Goal: Register for event/course

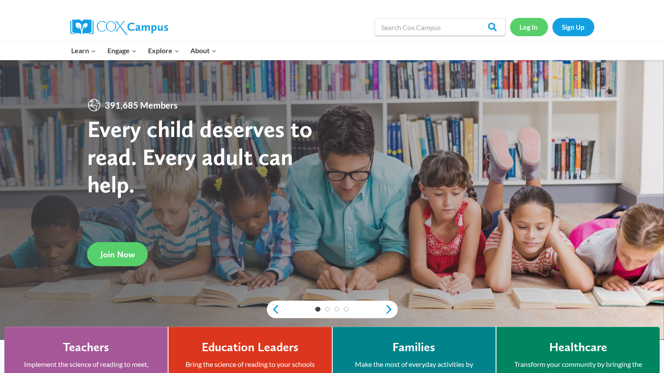
click at [528, 28] on link "Log In" at bounding box center [529, 27] width 38 height 18
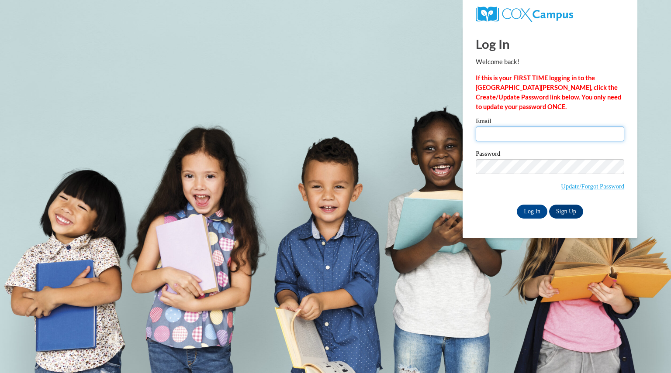
click at [497, 137] on input "Email" at bounding box center [550, 134] width 148 height 15
type input "kruegeramber@aasd.k12.wi.us"
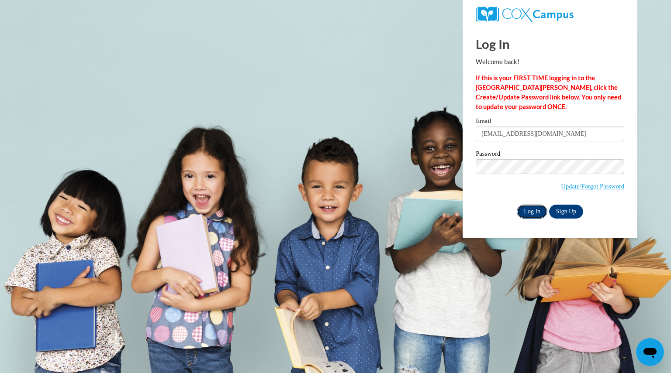
click at [531, 211] on input "Log In" at bounding box center [532, 212] width 31 height 14
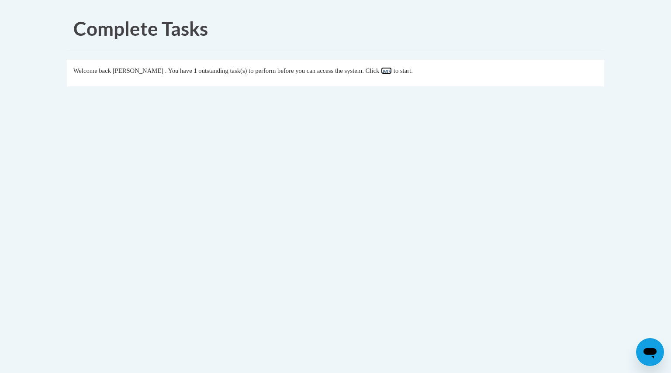
click at [392, 73] on link "here" at bounding box center [386, 70] width 11 height 7
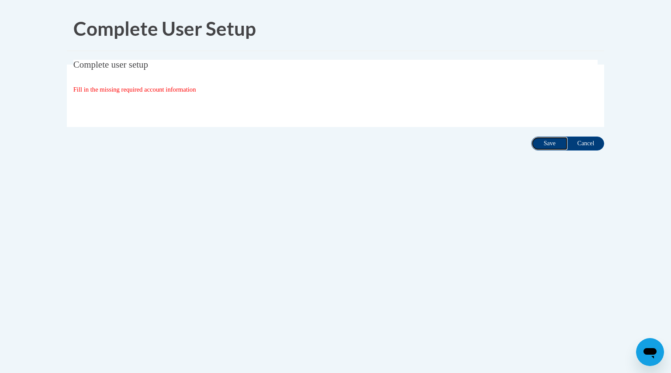
click at [547, 141] on input "Save" at bounding box center [549, 144] width 37 height 14
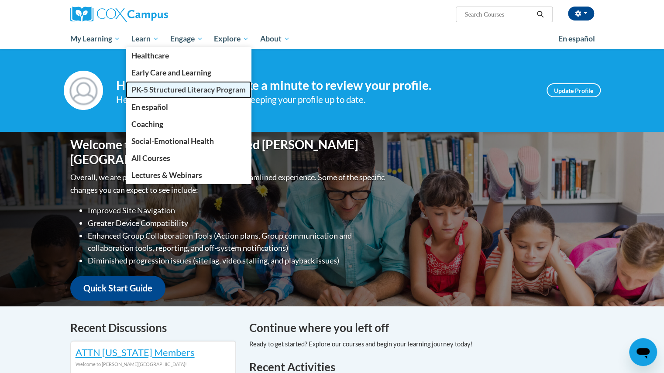
click at [154, 89] on span "PK-5 Structured Literacy Program" at bounding box center [188, 89] width 114 height 9
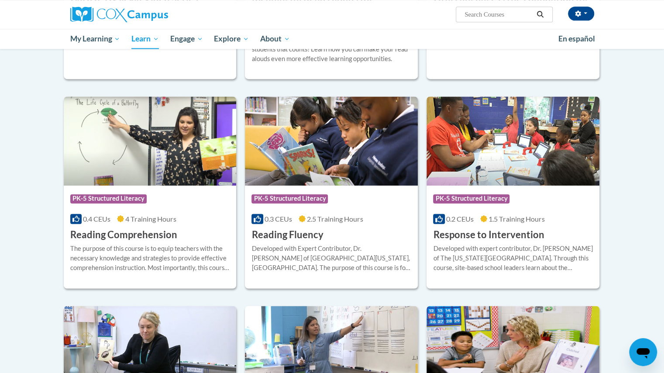
scroll to position [687, 0]
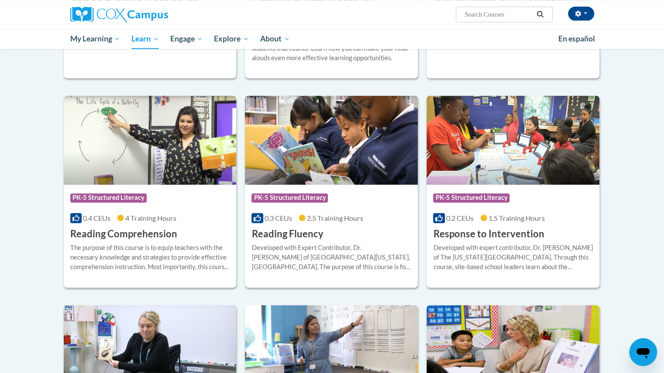
click at [293, 193] on span "PK-5 Structured Literacy" at bounding box center [290, 197] width 76 height 9
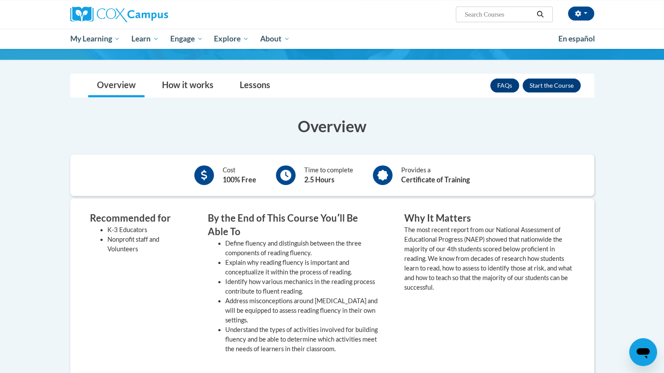
scroll to position [128, 0]
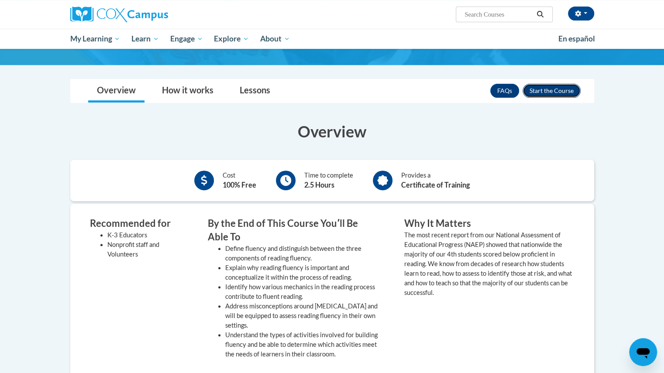
click at [548, 84] on button "Enroll" at bounding box center [552, 91] width 58 height 14
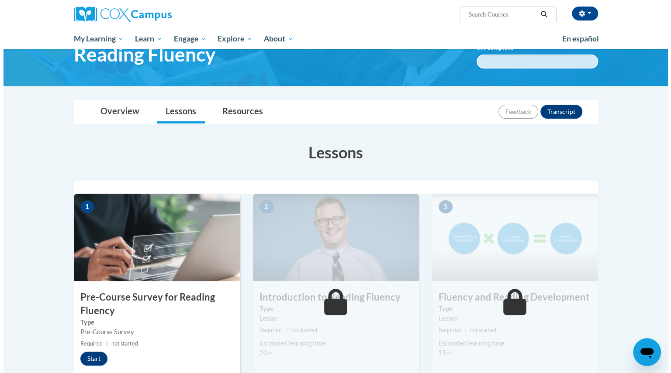
scroll to position [48, 0]
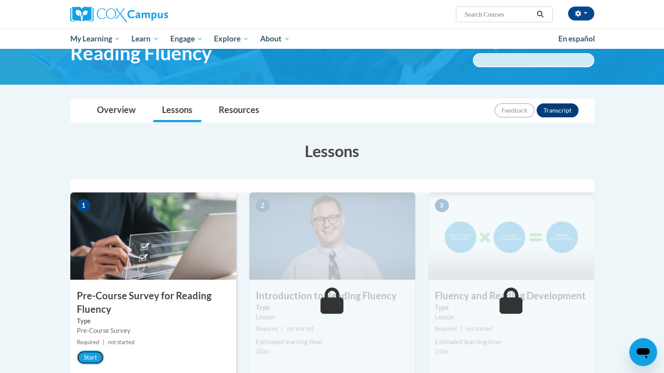
click at [94, 364] on button "Start" at bounding box center [90, 358] width 27 height 14
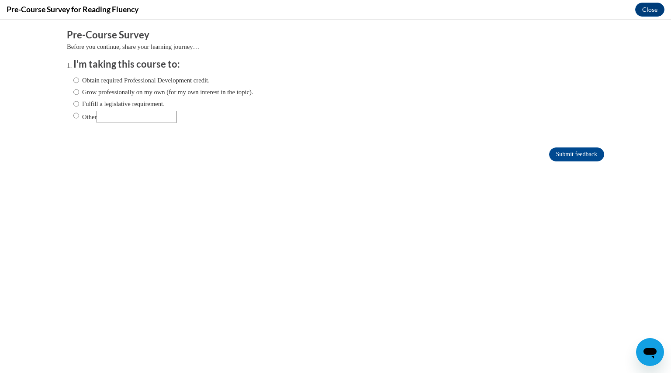
scroll to position [0, 0]
click at [73, 92] on input "Grow professionally on my own (for my own interest in the topic)." at bounding box center [76, 92] width 6 height 10
radio input "true"
click at [73, 104] on input "Fulfill a legislative requirement." at bounding box center [76, 104] width 6 height 10
radio input "true"
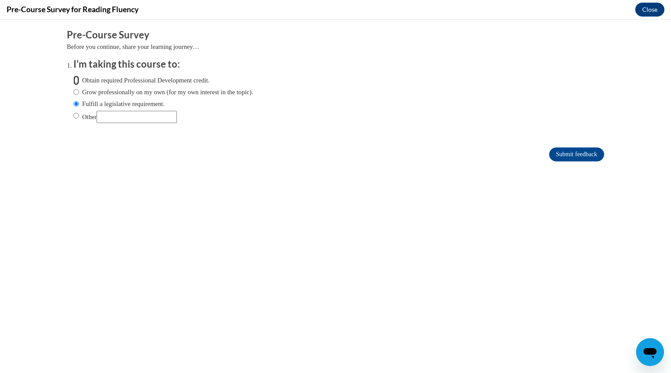
click at [73, 85] on div "Obtain required Professional Development credit. Grow professionally on my own …" at bounding box center [163, 99] width 180 height 56
click at [73, 80] on input "Obtain required Professional Development credit." at bounding box center [76, 81] width 6 height 10
radio input "true"
click at [570, 155] on input "Submit feedback" at bounding box center [576, 155] width 55 height 14
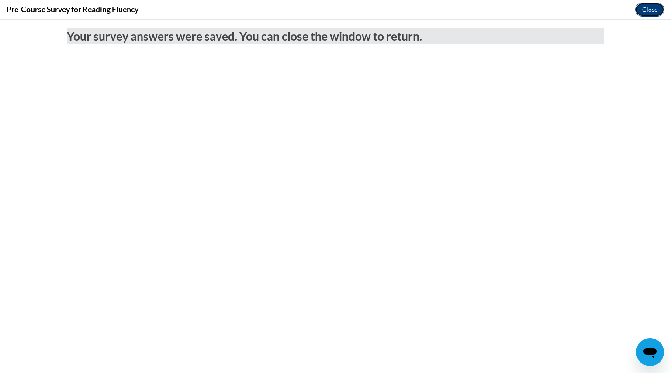
click at [646, 10] on button "Close" at bounding box center [649, 10] width 29 height 14
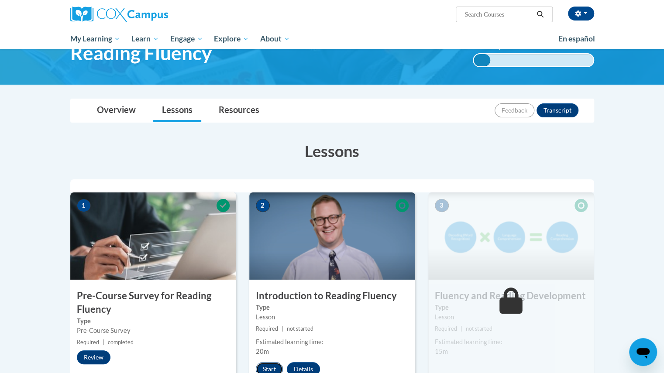
click at [276, 369] on button "Start" at bounding box center [269, 369] width 27 height 14
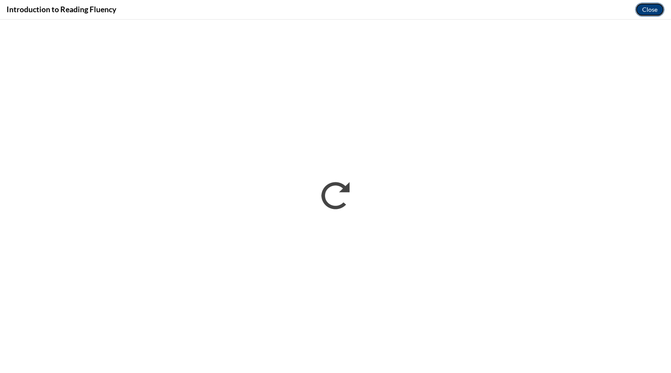
click at [651, 10] on button "Close" at bounding box center [649, 10] width 29 height 14
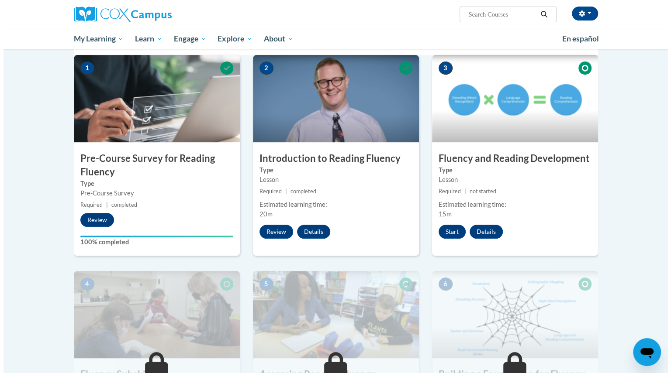
scroll to position [186, 0]
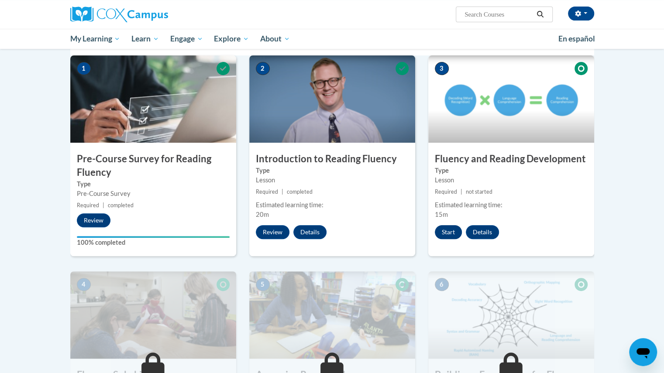
click at [448, 234] on button "Start" at bounding box center [448, 232] width 27 height 14
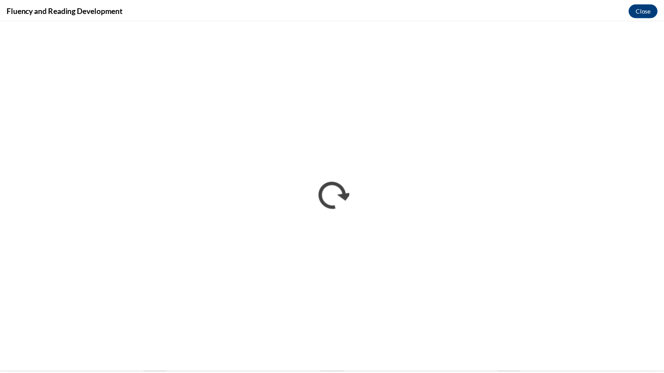
scroll to position [0, 0]
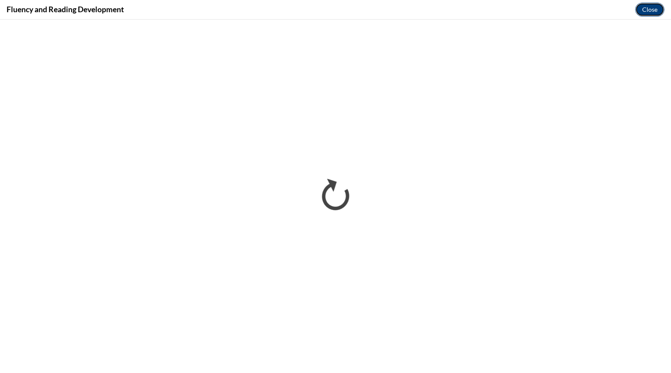
click at [656, 9] on button "Close" at bounding box center [649, 10] width 29 height 14
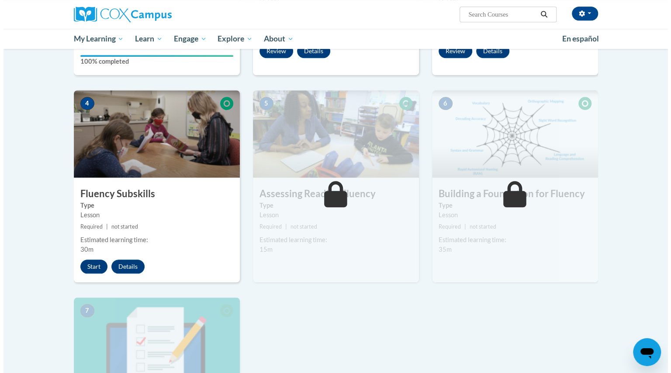
scroll to position [361, 0]
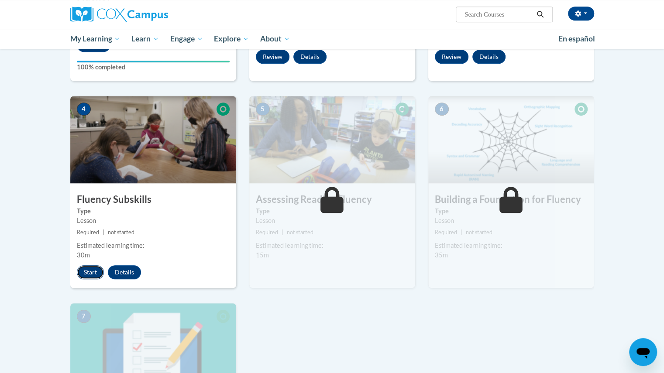
click at [93, 267] on button "Start" at bounding box center [90, 273] width 27 height 14
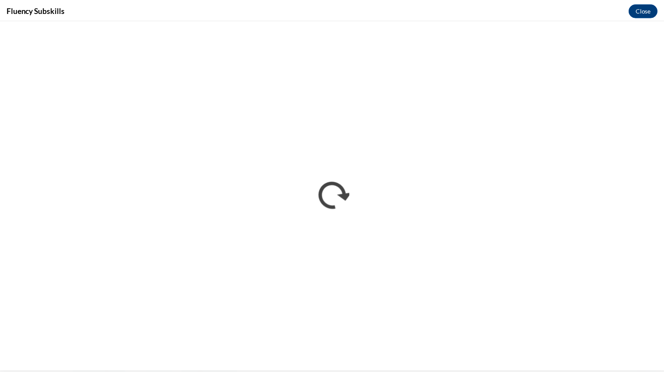
scroll to position [0, 0]
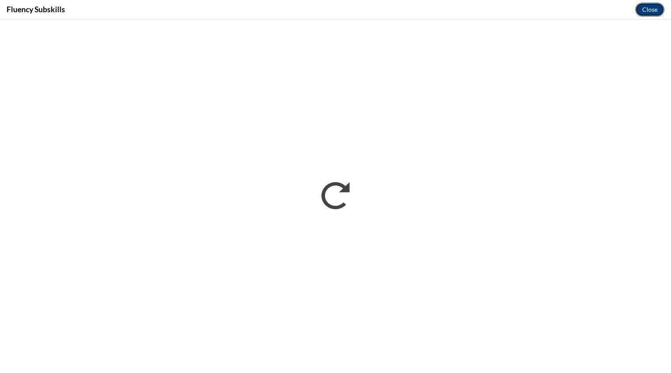
click at [645, 9] on button "Close" at bounding box center [649, 10] width 29 height 14
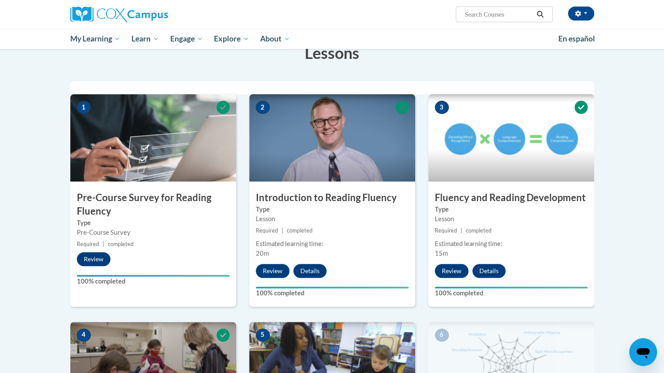
scroll to position [148, 0]
